Goal: Task Accomplishment & Management: Manage account settings

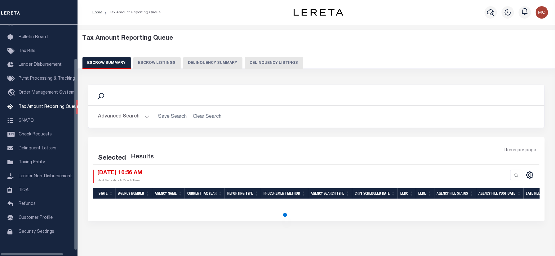
scroll to position [38, 0]
click at [268, 62] on button "Delinquency Listings" at bounding box center [274, 63] width 58 height 12
select select "100"
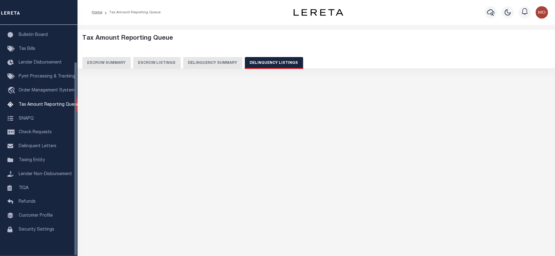
scroll to position [44, 0]
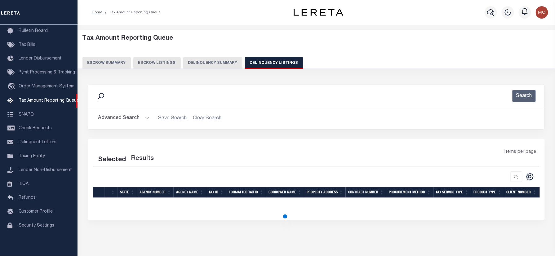
select select "100"
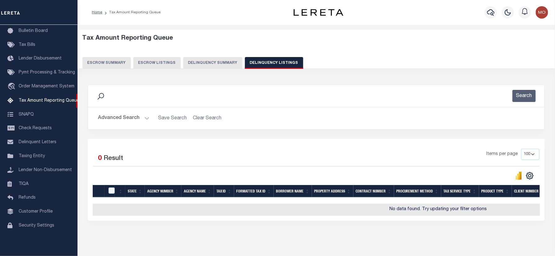
click at [122, 121] on button "Advanced Search" at bounding box center [123, 118] width 51 height 12
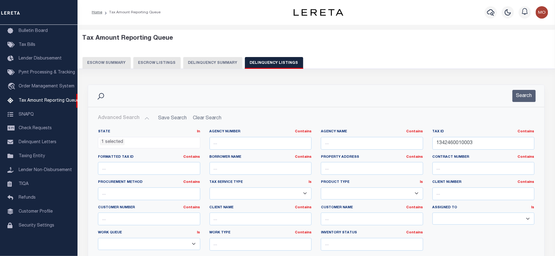
click at [113, 143] on li "1 selected" at bounding box center [112, 142] width 25 height 7
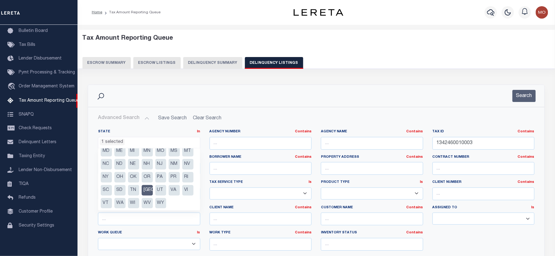
scroll to position [57, 0]
click at [148, 190] on li "TX" at bounding box center [147, 190] width 11 height 11
click at [182, 162] on li "NV" at bounding box center [187, 164] width 11 height 11
select select "NV"
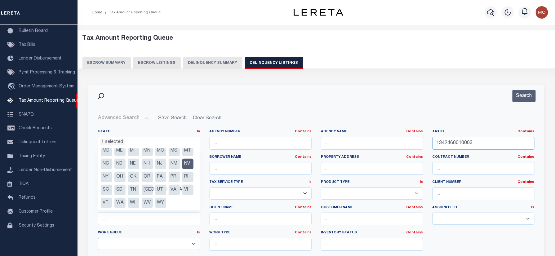
click at [397, 152] on div "State In In AK AL AR AZ CA CO CT DC DE FL GA GU HI IA ID IL IN KS KY LA MA MD M…" at bounding box center [316, 192] width 446 height 127
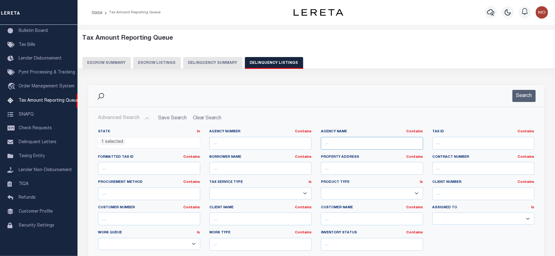
click at [353, 144] on input "text" at bounding box center [372, 143] width 102 height 13
paste input "[GEOGRAPHIC_DATA]"
type input "[GEOGRAPHIC_DATA]"
click at [523, 96] on button "Search" at bounding box center [524, 96] width 23 height 12
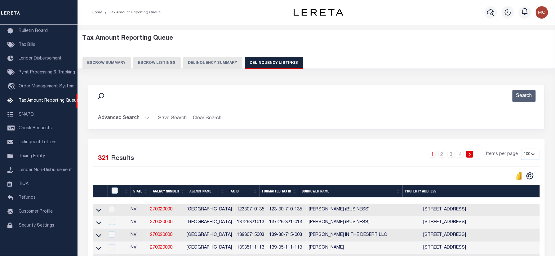
drag, startPoint x: 533, startPoint y: 153, endPoint x: 534, endPoint y: 162, distance: 8.5
click at [533, 153] on select "10 25 50 100 500" at bounding box center [530, 154] width 18 height 11
select select "500"
click at [521, 149] on select "10 25 50 100 500" at bounding box center [530, 154] width 18 height 11
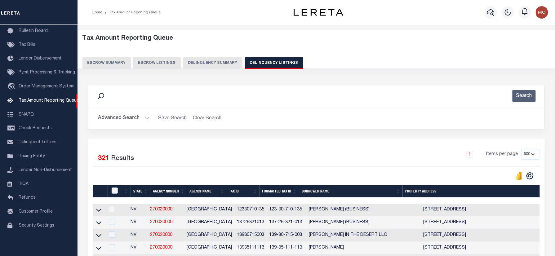
click at [149, 96] on div "Search" at bounding box center [316, 96] width 447 height 12
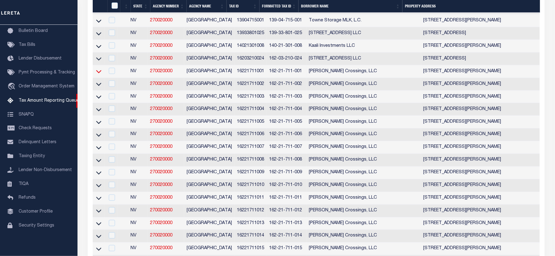
click at [99, 75] on icon at bounding box center [98, 71] width 5 height 7
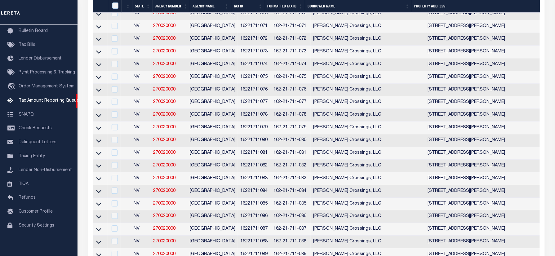
scroll to position [1990, 0]
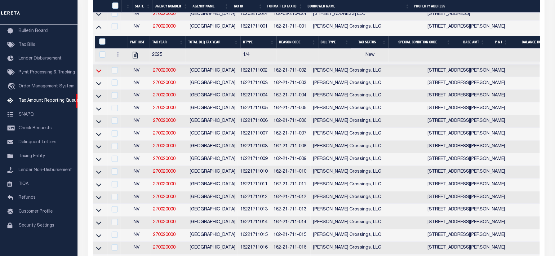
click at [97, 74] on icon at bounding box center [98, 71] width 5 height 7
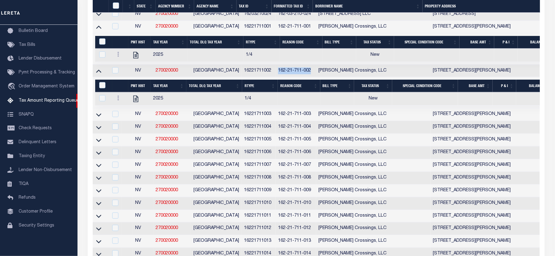
drag, startPoint x: 307, startPoint y: 126, endPoint x: 274, endPoint y: 129, distance: 32.4
click at [276, 78] on td "162-21-711-002" at bounding box center [296, 71] width 40 height 13
copy td "162-21-711-002"
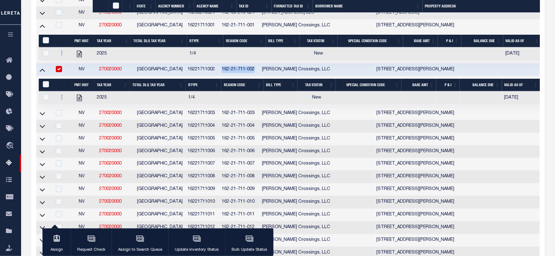
checkbox input "true"
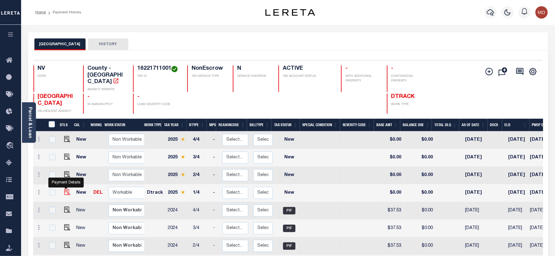
click at [66, 189] on img "" at bounding box center [67, 192] width 6 height 6
checkbox input "true"
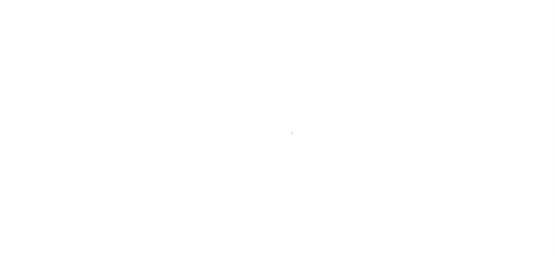
checkbox input "false"
type input "[DATE]"
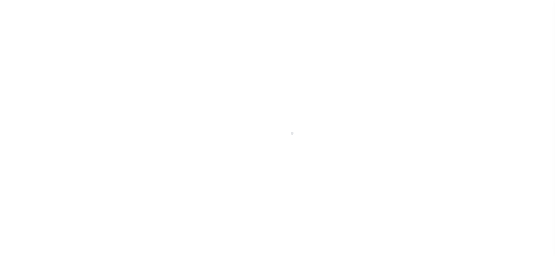
select select "NW2"
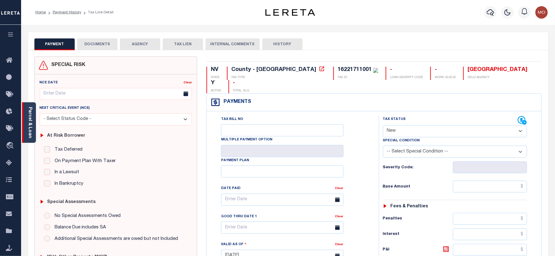
click at [29, 114] on link "Parcel & Loan" at bounding box center [30, 122] width 4 height 31
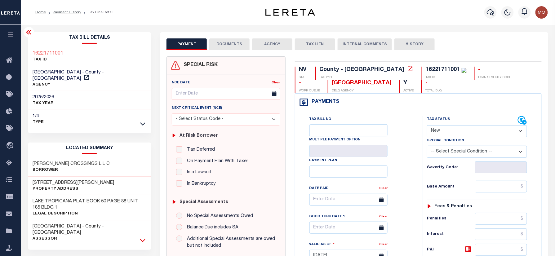
click at [142, 237] on icon at bounding box center [142, 240] width 5 height 7
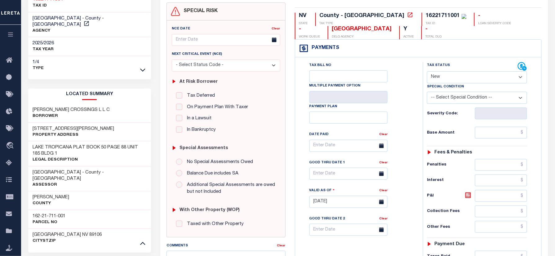
scroll to position [124, 0]
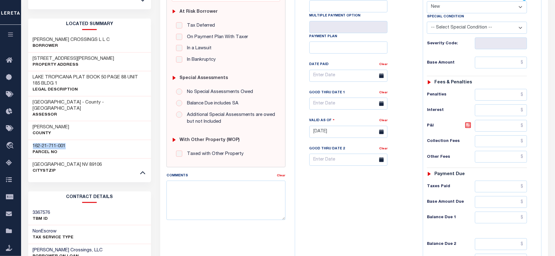
drag, startPoint x: 72, startPoint y: 132, endPoint x: 33, endPoint y: 133, distance: 38.5
click at [33, 140] on div "162-21-711-001 Parcel No" at bounding box center [89, 149] width 123 height 19
copy h3 "162-21-711-001"
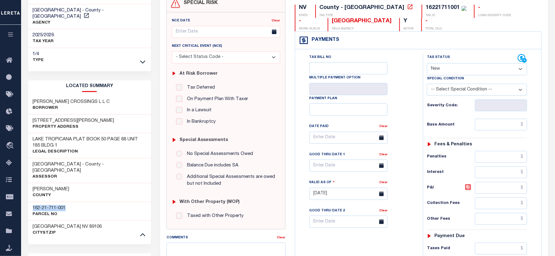
scroll to position [0, 0]
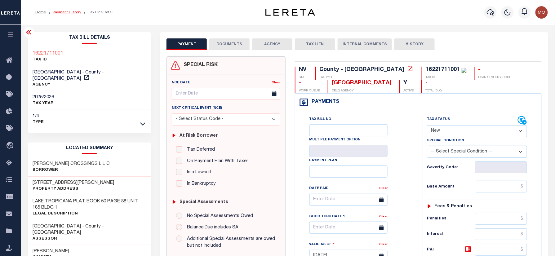
click at [71, 11] on link "Payment History" at bounding box center [67, 13] width 29 height 4
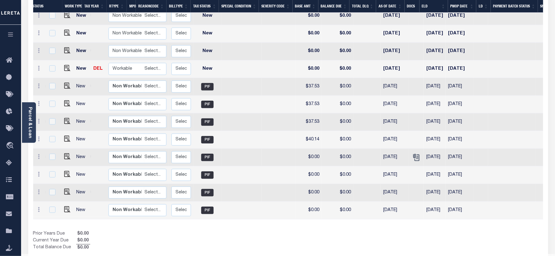
scroll to position [0, 82]
click at [412, 153] on icon "" at bounding box center [416, 157] width 8 height 8
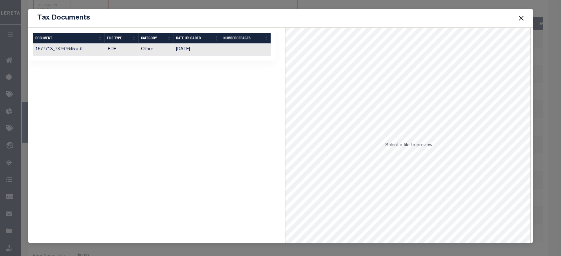
click at [185, 48] on td "09/18/2024" at bounding box center [197, 50] width 47 height 12
click at [522, 18] on button "Close" at bounding box center [522, 18] width 8 height 8
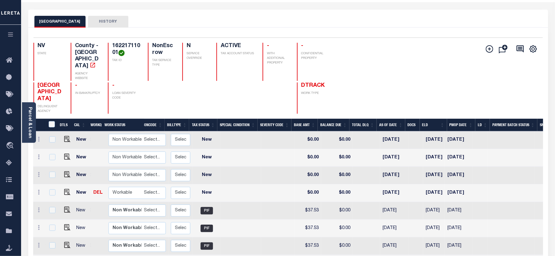
scroll to position [41, 0]
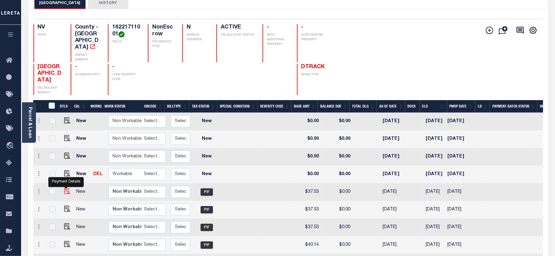
click at [64, 188] on img "" at bounding box center [67, 191] width 6 height 6
checkbox input "true"
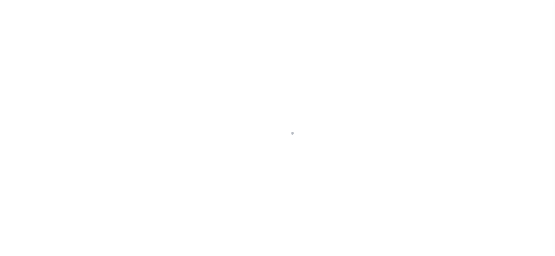
checkbox input "false"
type input "[DATE]"
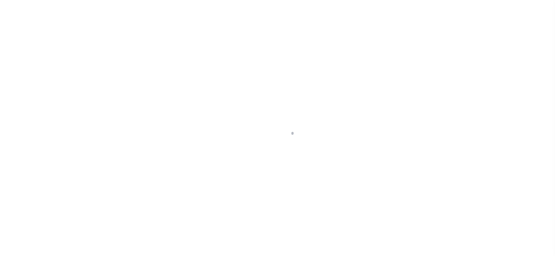
type input "$37.53"
type input "$0"
select select "PIF"
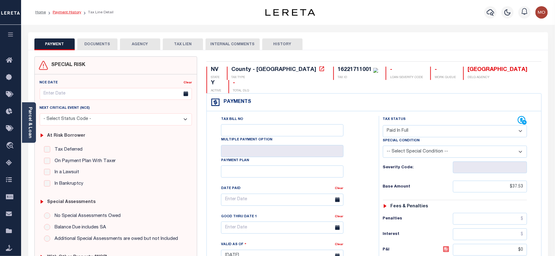
click at [75, 13] on link "Payment History" at bounding box center [67, 13] width 29 height 4
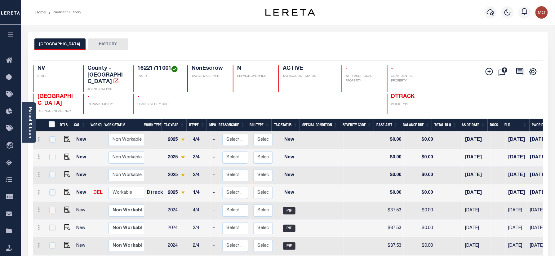
click at [179, 40] on div "CLARK COUNTY HISTORY" at bounding box center [288, 43] width 508 height 11
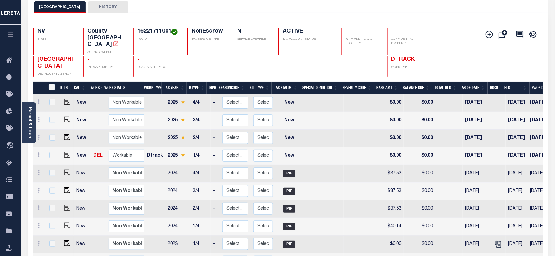
scroll to position [82, 0]
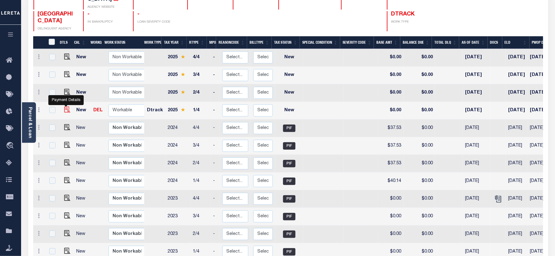
click at [66, 107] on img "" at bounding box center [67, 110] width 6 height 6
checkbox input "true"
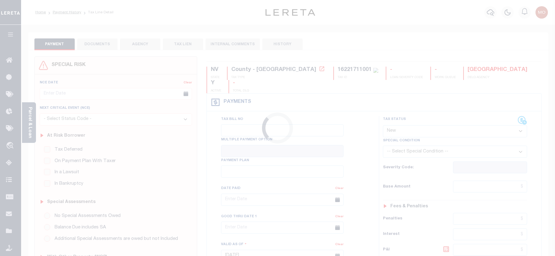
select select "NW2"
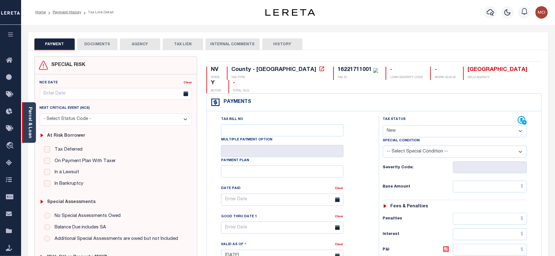
click at [32, 117] on link "Parcel & Loan" at bounding box center [30, 122] width 4 height 31
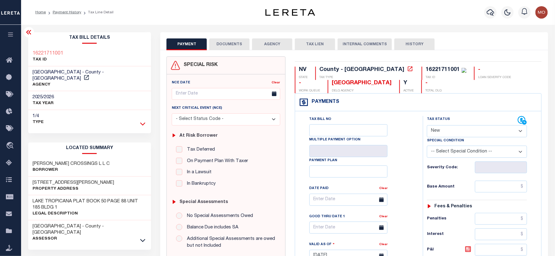
click at [144, 121] on icon at bounding box center [142, 124] width 5 height 7
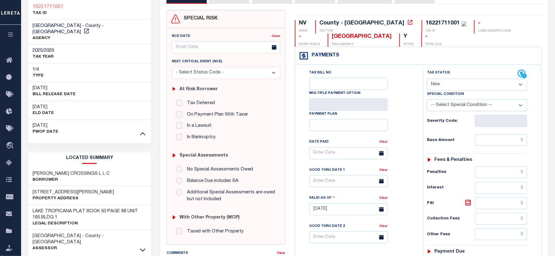
scroll to position [82, 0]
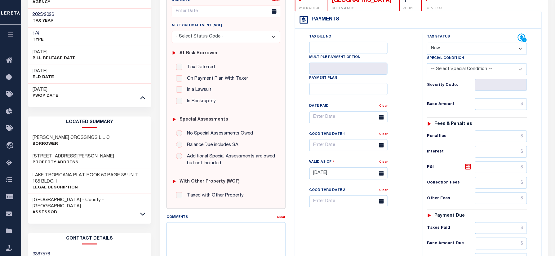
click at [159, 152] on div "PAYMENT DOCUMENTS AGENCY DELINQUENT PAYEE" at bounding box center [354, 181] width 397 height 462
drag, startPoint x: 102, startPoint y: 128, endPoint x: 31, endPoint y: 128, distance: 70.4
click at [31, 132] on div "HARMON CROSSINGS L L C Borrower" at bounding box center [89, 141] width 123 height 19
click at [159, 122] on div "PAYMENT DOCUMENTS AGENCY DELINQUENT PAYEE" at bounding box center [354, 181] width 397 height 462
click at [154, 123] on div "Tax Bill Details 16221711001 TAX ID AGENCY 2025/2026 TAX YEAR 2025 1/4" at bounding box center [90, 181] width 132 height 462
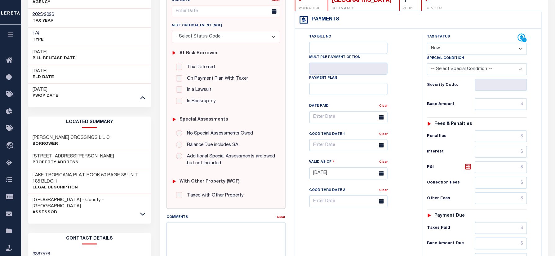
click at [156, 123] on div "PAYMENT DOCUMENTS AGENCY DELINQUENT PAYEE" at bounding box center [354, 181] width 397 height 462
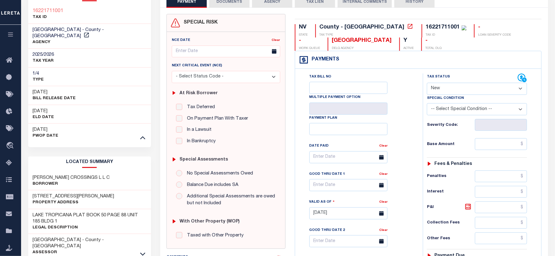
scroll to position [0, 0]
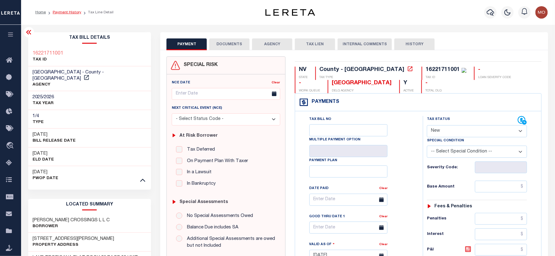
click at [71, 11] on link "Payment History" at bounding box center [67, 13] width 29 height 4
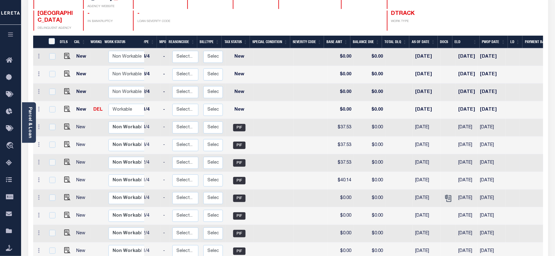
scroll to position [82, 0]
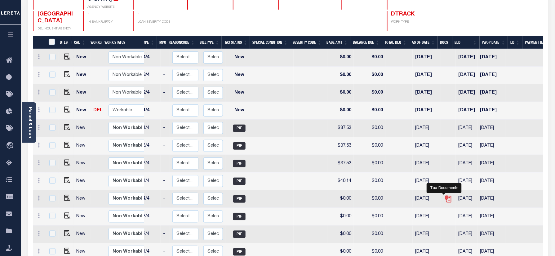
click at [446, 195] on icon "" at bounding box center [448, 197] width 5 height 5
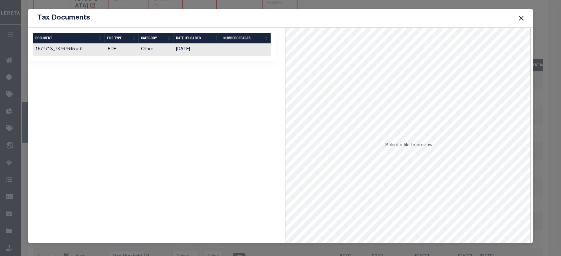
click at [192, 51] on td "[DATE]" at bounding box center [197, 50] width 47 height 12
click at [524, 20] on button "Close" at bounding box center [522, 18] width 8 height 8
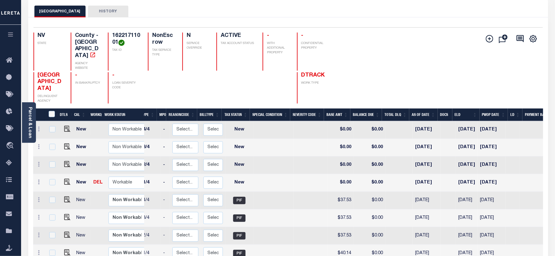
scroll to position [0, 0]
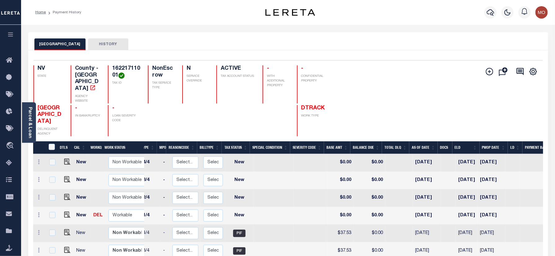
drag, startPoint x: 101, startPoint y: 67, endPoint x: 115, endPoint y: 73, distance: 15.1
click at [115, 73] on h4 "16221711001" at bounding box center [126, 71] width 29 height 13
copy h4 "16221711001"
click at [65, 208] on td at bounding box center [66, 214] width 15 height 18
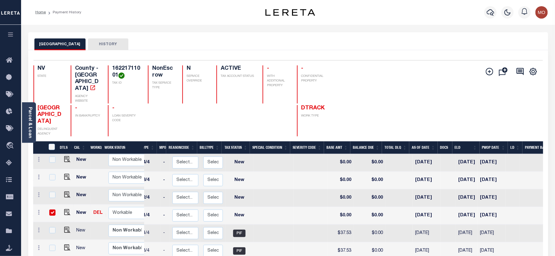
checkbox input "true"
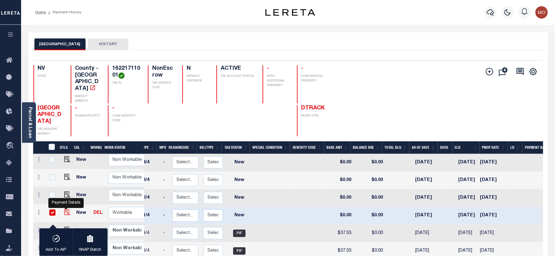
click at [65, 209] on img "" at bounding box center [67, 212] width 6 height 6
checkbox input "false"
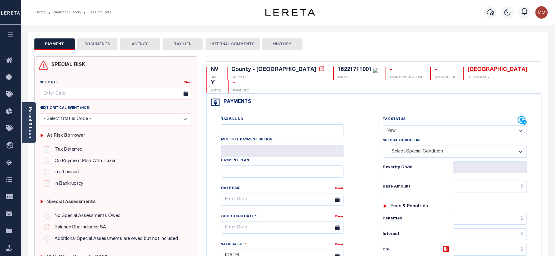
click at [338, 67] on div "16221711001" at bounding box center [355, 70] width 34 height 6
copy div "16221711001"
click at [422, 125] on select "- Select Status Code - Open Due/Unpaid Paid Incomplete No Tax Due Internal Refu…" at bounding box center [455, 131] width 144 height 12
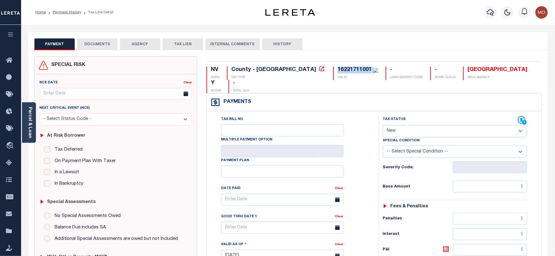
select select "PYD"
click at [383, 125] on select "- Select Status Code - Open Due/Unpaid Paid Incomplete No Tax Due Internal Refu…" at bounding box center [455, 131] width 144 height 12
type input "09/30/2025"
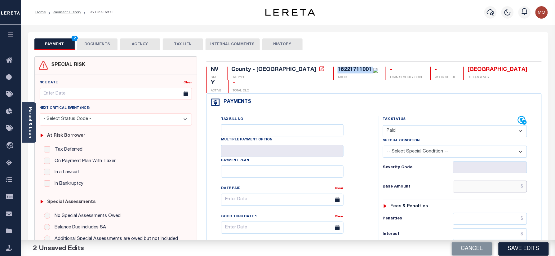
click at [468, 181] on input "text" at bounding box center [490, 187] width 74 height 12
paste input "40.54"
type input "$40.54"
click at [420, 181] on div "Base Amount $40.54" at bounding box center [455, 187] width 144 height 12
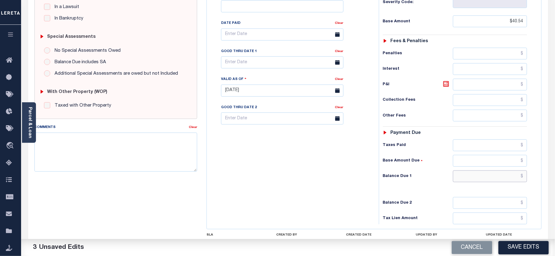
click at [477, 171] on input "text" at bounding box center [490, 177] width 74 height 12
click at [291, 172] on div "Tax Bill No Multiple Payment Option Payment Plan Clear" at bounding box center [291, 88] width 166 height 274
drag, startPoint x: 511, startPoint y: 168, endPoint x: 529, endPoint y: 167, distance: 18.1
click at [555, 170] on html "Home Payment History Tax Line Detail" at bounding box center [277, 71] width 555 height 473
type input "$0.00"
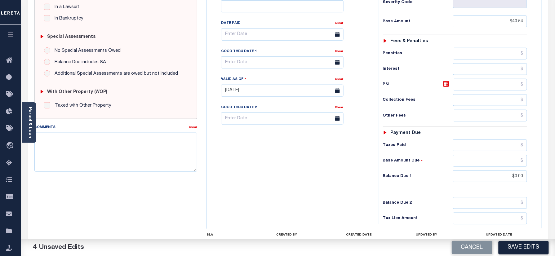
click at [295, 164] on div "Tax Bill No Multiple Payment Option Payment Plan Clear" at bounding box center [291, 88] width 166 height 274
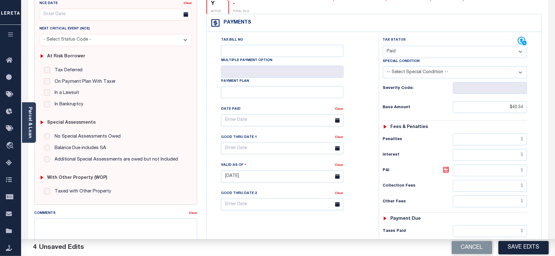
scroll to position [0, 0]
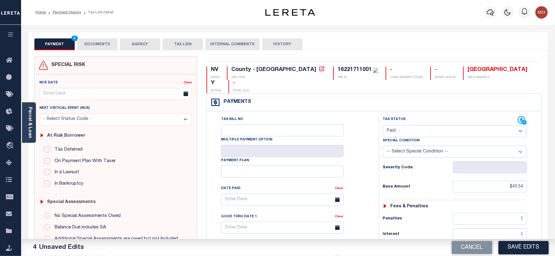
click at [338, 71] on div "16221711001" at bounding box center [355, 70] width 34 height 6
copy div "16221711001"
click at [97, 42] on button "DOCUMENTS" at bounding box center [97, 44] width 40 height 12
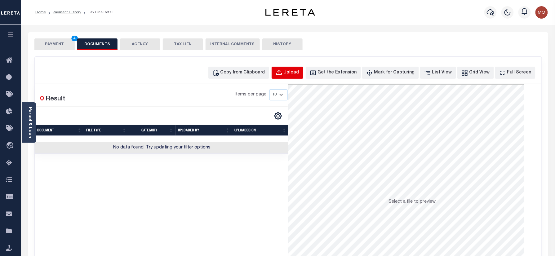
click at [294, 67] on button "Upload" at bounding box center [288, 73] width 32 height 12
select select "POP"
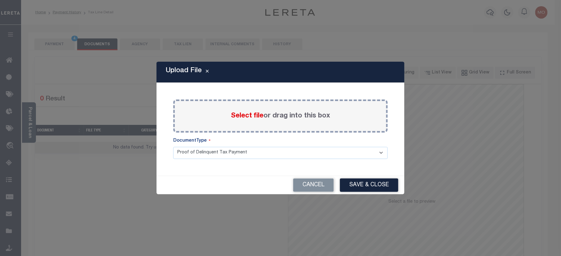
click at [242, 115] on span "Select file" at bounding box center [247, 116] width 33 height 7
click at [0, 0] on input "Select file or drag into this box" at bounding box center [0, 0] width 0 height 0
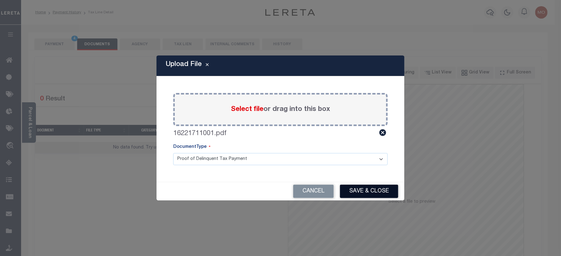
click at [362, 193] on button "Save & Close" at bounding box center [369, 191] width 58 height 13
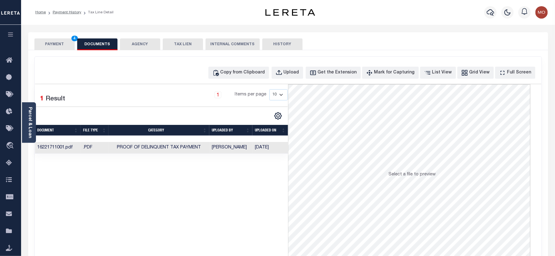
click at [55, 44] on button "PAYMENT 4" at bounding box center [54, 44] width 40 height 12
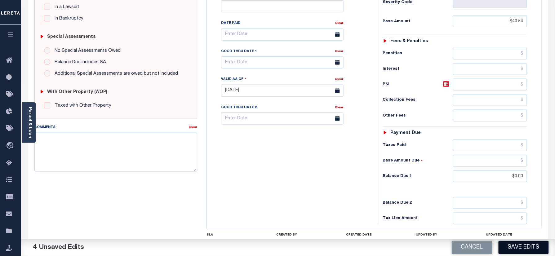
click at [522, 252] on button "Save Edits" at bounding box center [524, 247] width 50 height 13
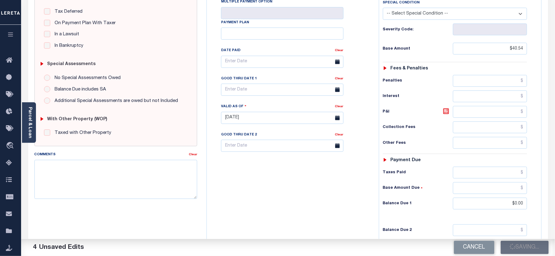
scroll to position [124, 0]
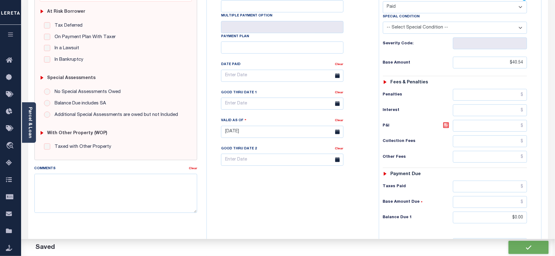
checkbox input "false"
type input "$40.54"
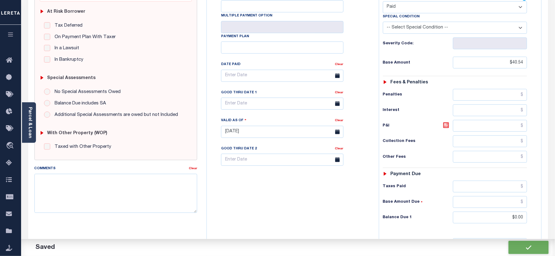
type input "$0"
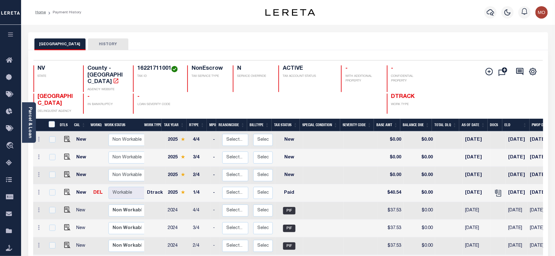
click at [149, 70] on h4 "16221711001" at bounding box center [158, 68] width 42 height 7
copy h4 "16221711001"
click at [64, 189] on img "" at bounding box center [67, 192] width 6 height 6
checkbox input "true"
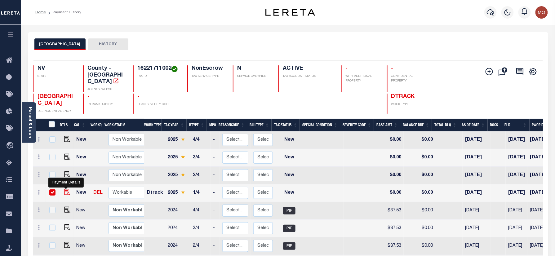
checkbox input "true"
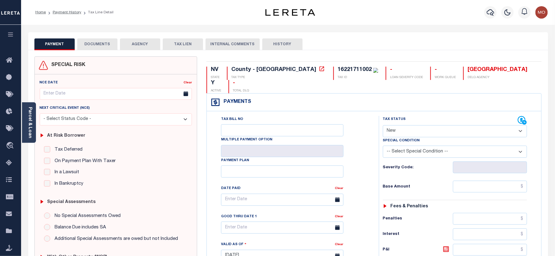
click at [434, 125] on select "- Select Status Code - Open Due/Unpaid Paid Incomplete No Tax Due Internal Refu…" at bounding box center [455, 131] width 144 height 12
select select "PYD"
click at [383, 125] on select "- Select Status Code - Open Due/Unpaid Paid Incomplete No Tax Due Internal Refu…" at bounding box center [455, 131] width 144 height 12
type input "[DATE]"
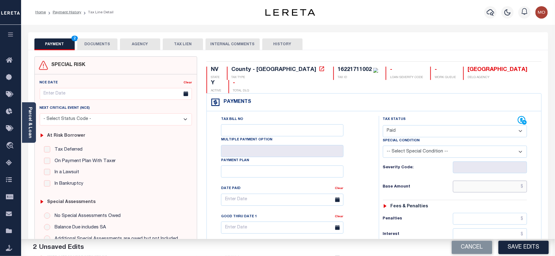
drag, startPoint x: 480, startPoint y: 178, endPoint x: 458, endPoint y: 176, distance: 21.8
click at [480, 181] on input "text" at bounding box center [490, 187] width 74 height 12
paste input "40.54"
type input "$40.54"
click at [412, 184] on h6 "Base Amount" at bounding box center [418, 186] width 70 height 5
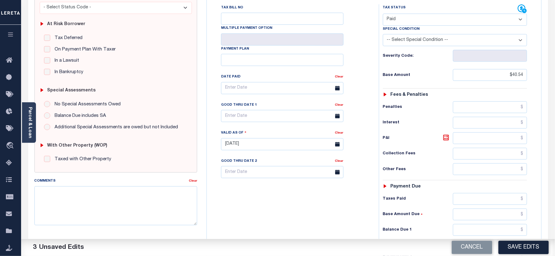
scroll to position [165, 0]
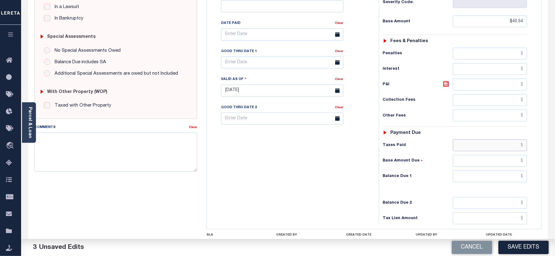
click at [483, 140] on input "text" at bounding box center [490, 146] width 74 height 12
paste input "40.54"
type input "$40.54"
click at [488, 171] on input "text" at bounding box center [490, 177] width 74 height 12
type input "$0.00"
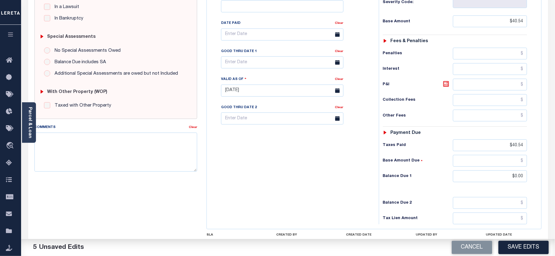
click at [258, 158] on div "Tax Bill No Multiple Payment Option Payment Plan Clear" at bounding box center [291, 88] width 166 height 274
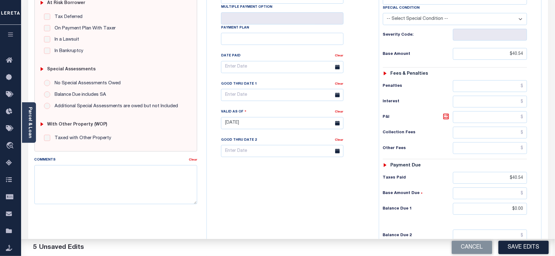
scroll to position [0, 0]
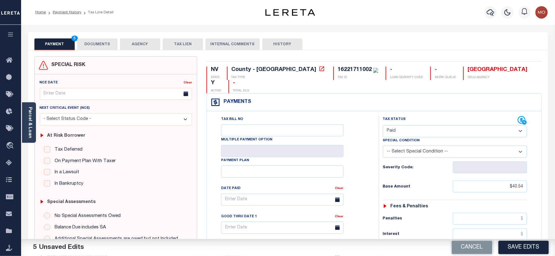
click at [338, 69] on div "16221711002" at bounding box center [355, 70] width 34 height 6
copy div "16221711002"
click at [102, 42] on button "DOCUMENTS" at bounding box center [97, 44] width 40 height 12
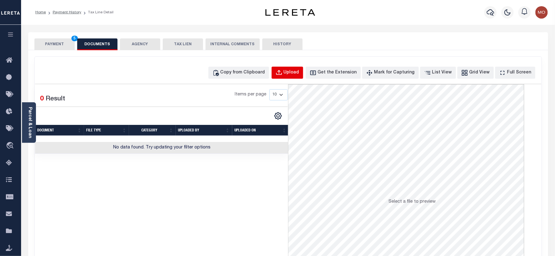
click at [299, 72] on div "Upload" at bounding box center [292, 72] width 16 height 7
select select "POP"
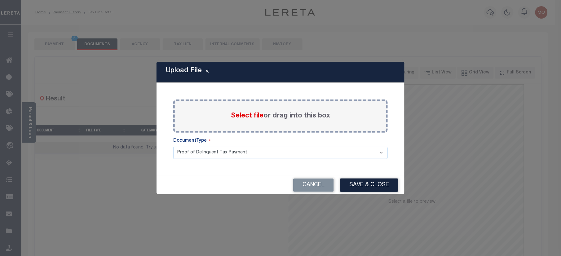
click at [250, 116] on span "Select file" at bounding box center [247, 116] width 33 height 7
click at [0, 0] on input "Select file or drag into this box" at bounding box center [0, 0] width 0 height 0
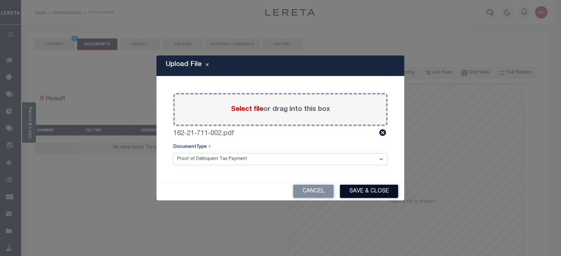
click at [362, 189] on button "Save & Close" at bounding box center [369, 191] width 58 height 13
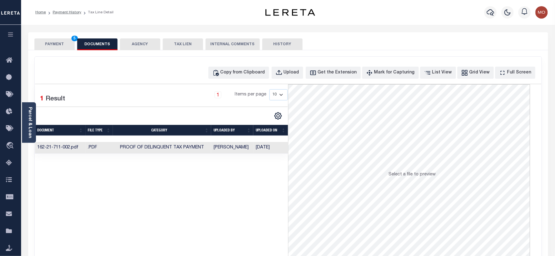
drag, startPoint x: 56, startPoint y: 44, endPoint x: 53, endPoint y: 44, distance: 3.1
click at [56, 44] on button "PAYMENT 5" at bounding box center [54, 44] width 40 height 12
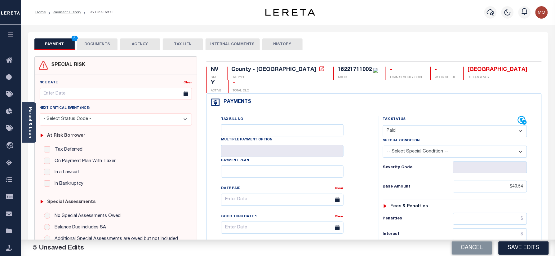
scroll to position [206, 0]
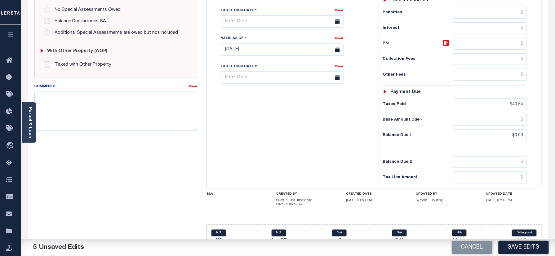
drag, startPoint x: 518, startPoint y: 242, endPoint x: 507, endPoint y: 235, distance: 12.7
click at [518, 242] on button "Save Edits" at bounding box center [524, 247] width 50 height 13
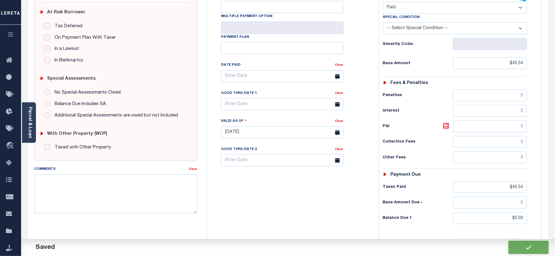
checkbox input "false"
type input "$40.54"
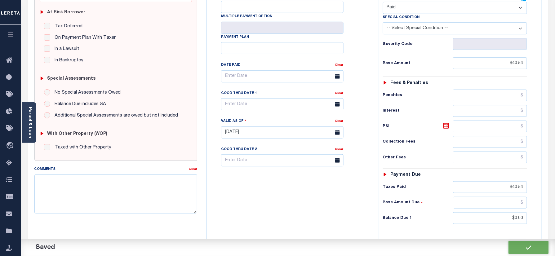
type input "$40.54"
type input "$0"
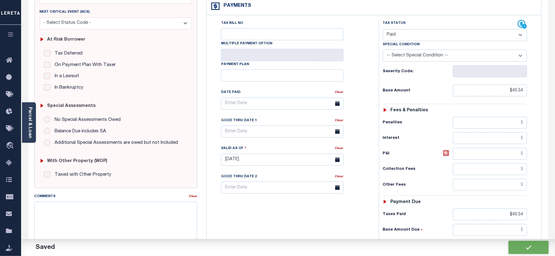
scroll to position [82, 0]
